Goal: Find specific page/section: Find specific page/section

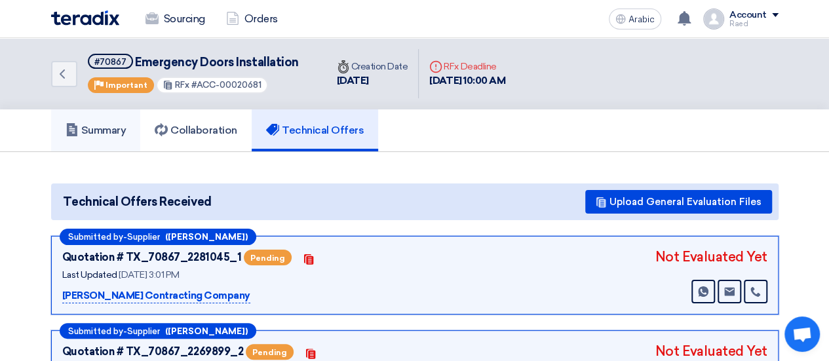
click at [102, 139] on link "Summary" at bounding box center [96, 130] width 90 height 42
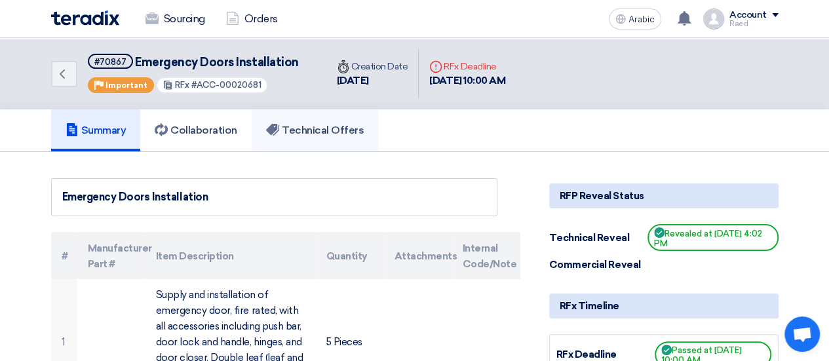
click at [305, 136] on link "Technical Offers" at bounding box center [315, 130] width 126 height 42
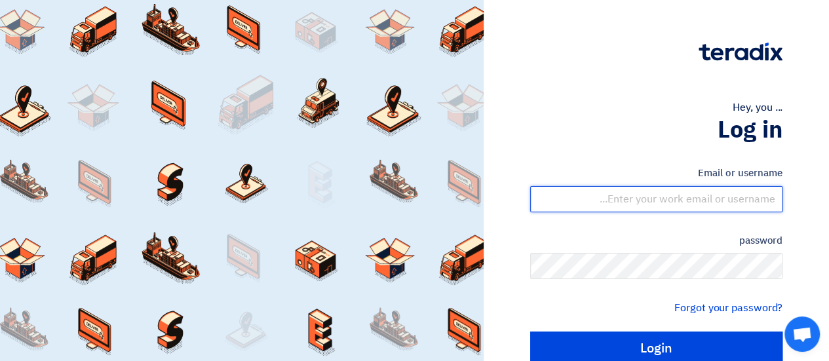
click at [664, 205] on input "text" at bounding box center [656, 199] width 252 height 26
type input "[EMAIL_ADDRESS][DOMAIN_NAME]"
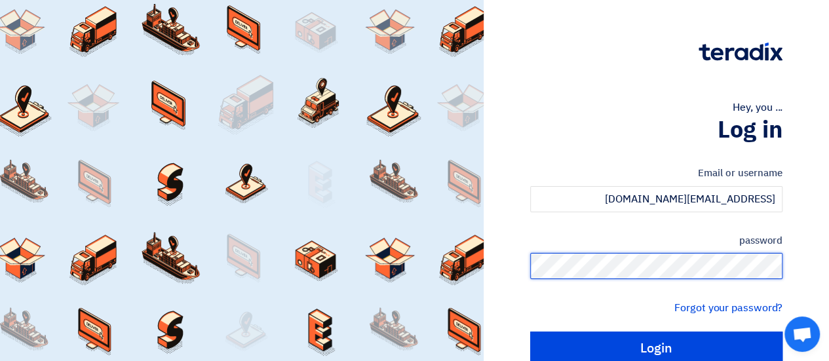
click at [530, 332] on input "Login" at bounding box center [656, 348] width 252 height 33
type input "Sign in"
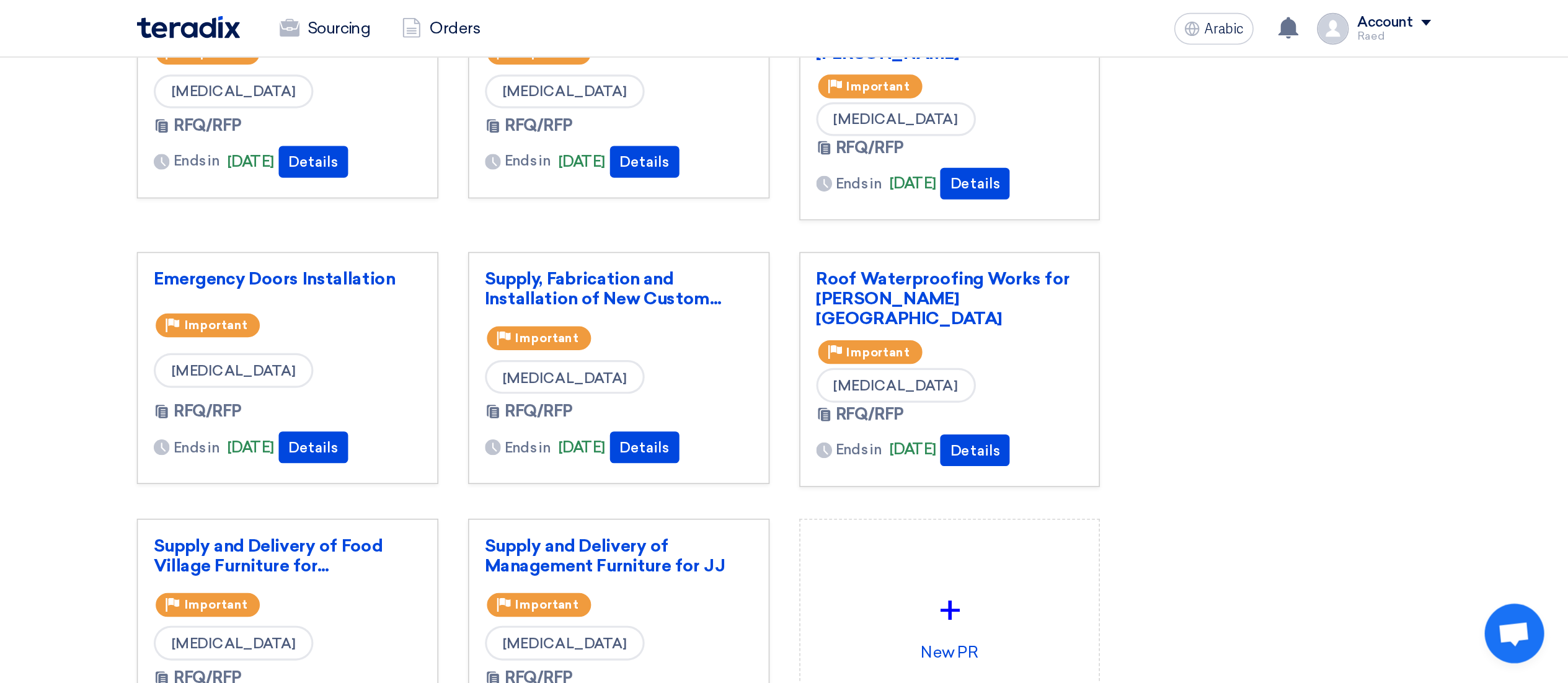
scroll to position [124, 0]
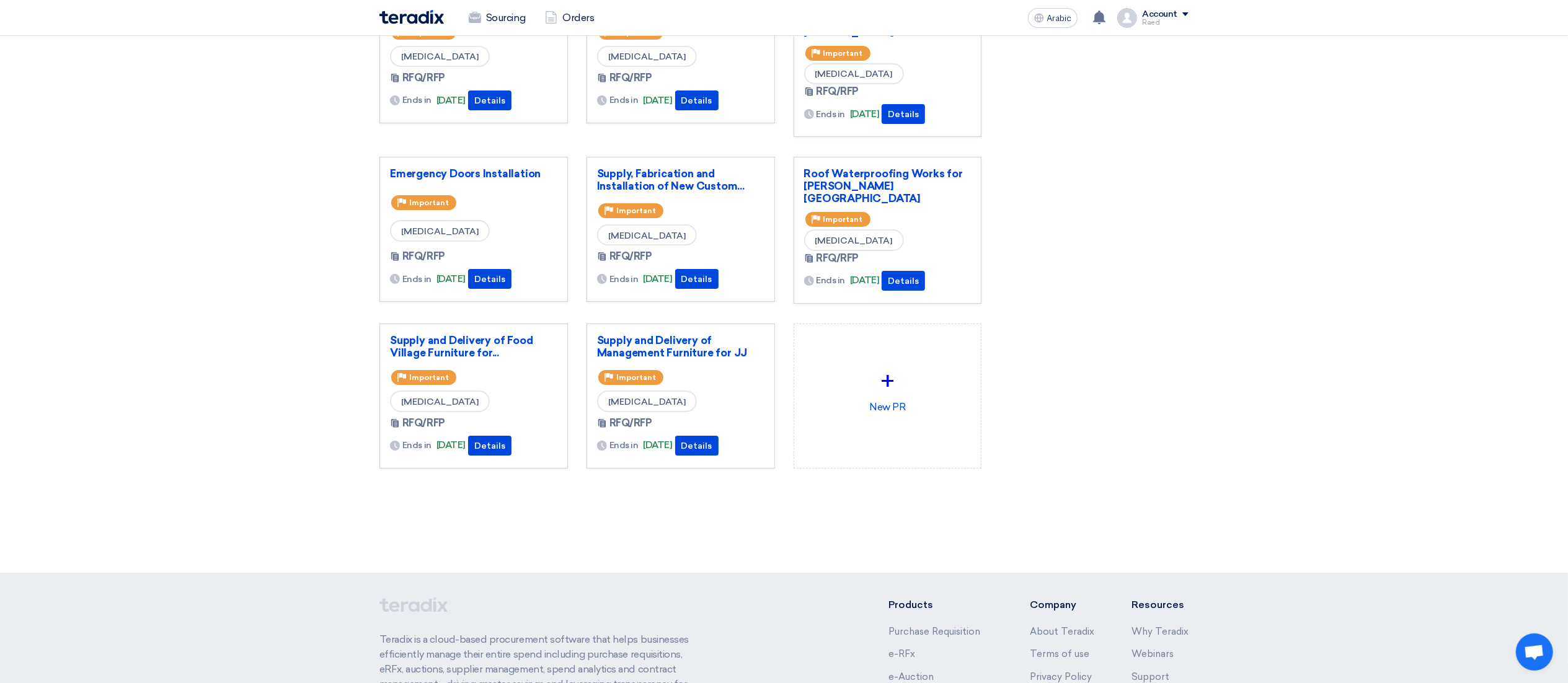
drag, startPoint x: 791, startPoint y: 2, endPoint x: 1075, endPoint y: 359, distance: 456.2
click at [784, 341] on div "New PR Manage my suppliers" at bounding box center [1094, 227] width 207 height 582
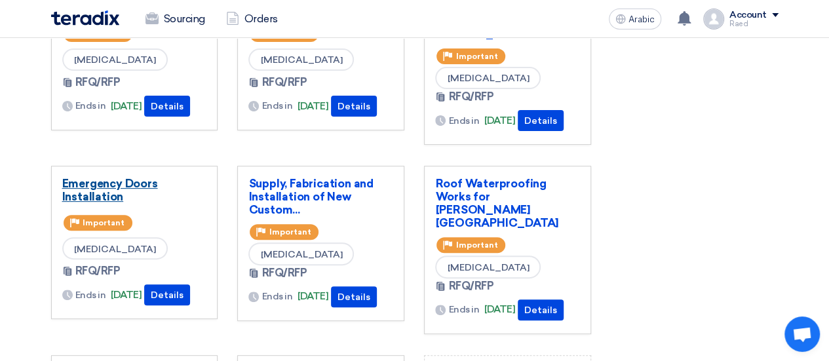
click at [109, 183] on font "Emergency Doors Installation" at bounding box center [110, 190] width 96 height 26
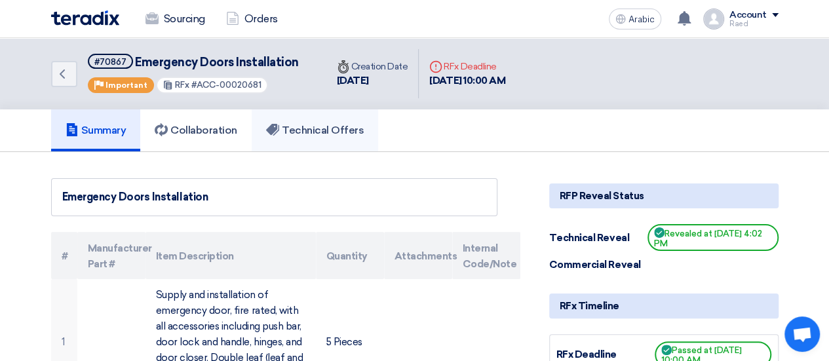
click at [324, 127] on font "Technical Offers" at bounding box center [323, 130] width 82 height 12
